Goal: Task Accomplishment & Management: Complete application form

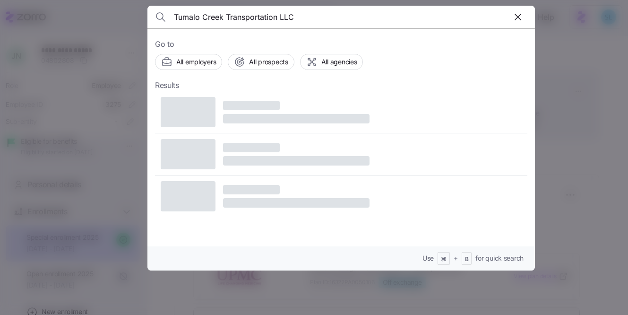
type input "Tumalo Creek Transportation LLC"
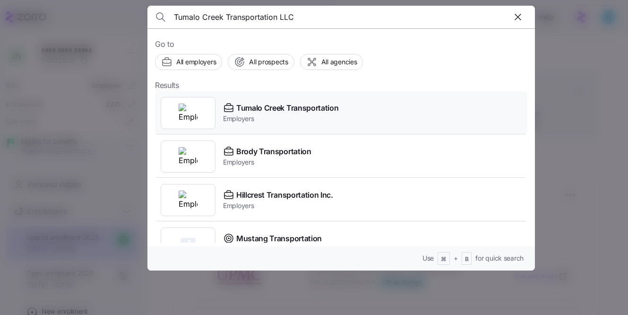
click at [294, 107] on span "Tumalo Creek Transportation" at bounding box center [287, 108] width 102 height 12
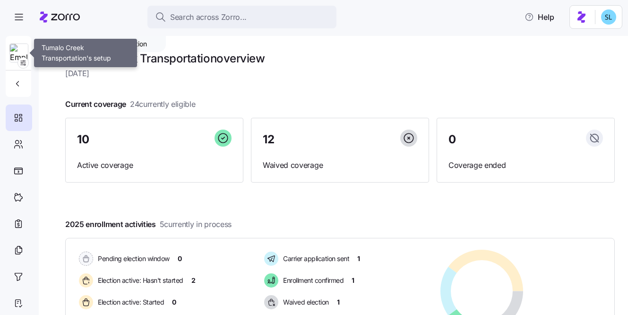
click at [19, 55] on img at bounding box center [19, 53] width 18 height 19
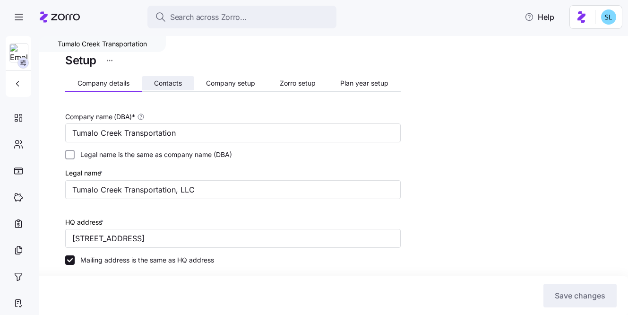
click at [164, 77] on button "Contacts" at bounding box center [168, 83] width 52 height 14
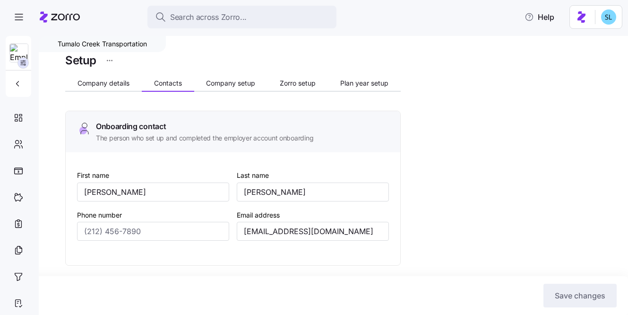
type input "John"
type input "Gueringer"
type input "jgueringer@tumalocreek.us"
type input "Bret"
type input "Landauer"
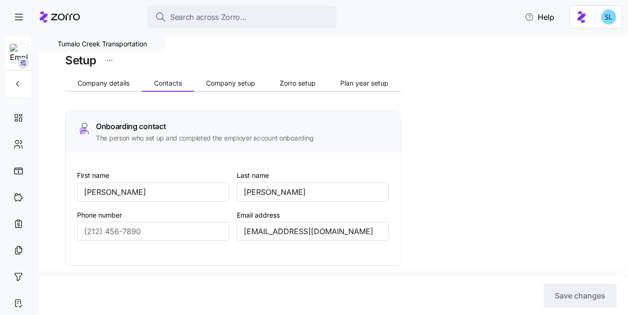
type input "bret@tumalocreek.us"
type input "John"
type input "Gueringer"
type input "jgueringer@tumalocreek.us"
type input "Jim"
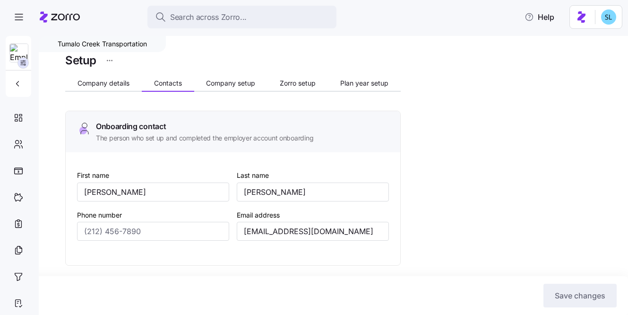
type input "Storholm"
type input "jstorholm@tumalocreek.us"
type input "(612) 817-5969"
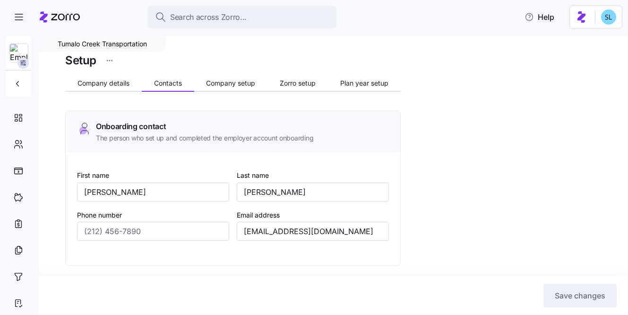
type input "(612) 382-5555"
click at [291, 89] on button "Zorro setup" at bounding box center [297, 83] width 60 height 14
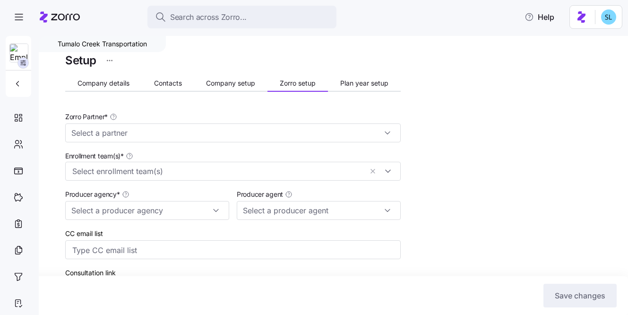
type input "Ben Horowitz (bhorowitz@bsbconsultants.com)"
type input "Zorro"
type input "BSB Consultants"
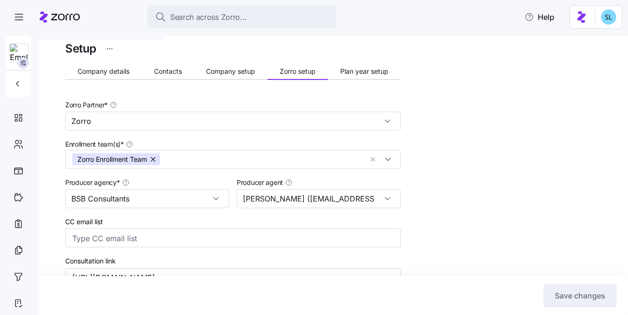
scroll to position [10, 0]
